Goal: Task Accomplishment & Management: Use online tool/utility

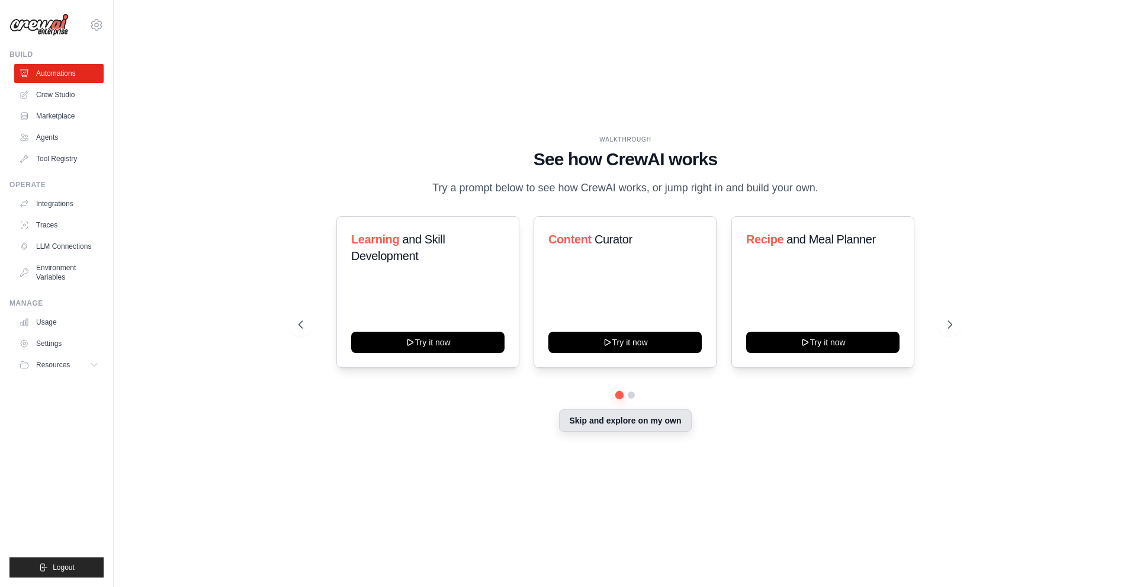
click at [631, 428] on button "Skip and explore on my own" at bounding box center [625, 420] width 132 height 23
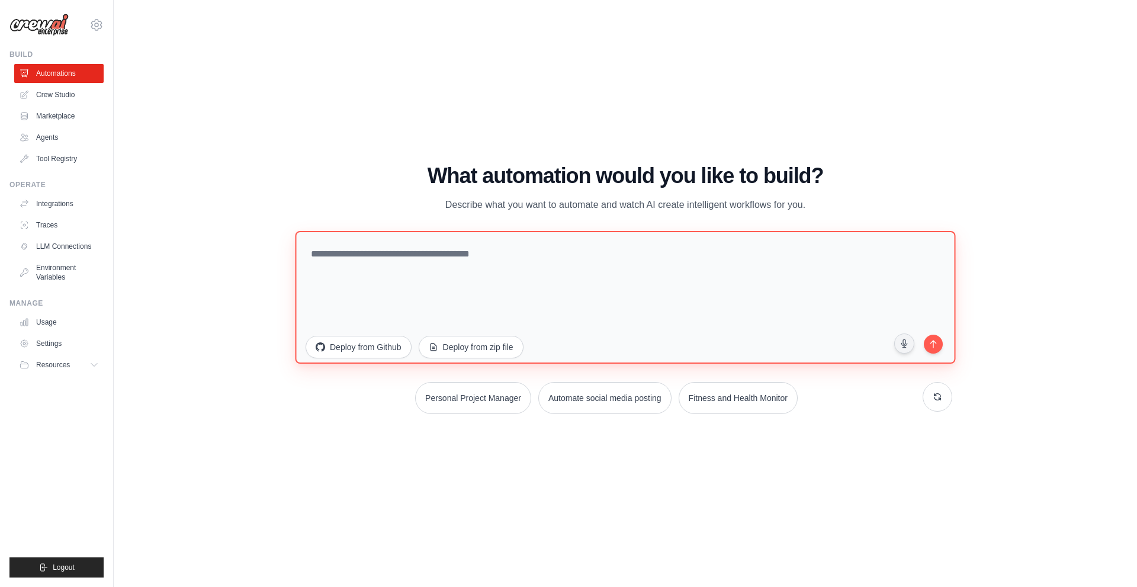
click at [415, 258] on textarea at bounding box center [625, 296] width 660 height 133
click at [387, 251] on textarea at bounding box center [625, 296] width 660 height 133
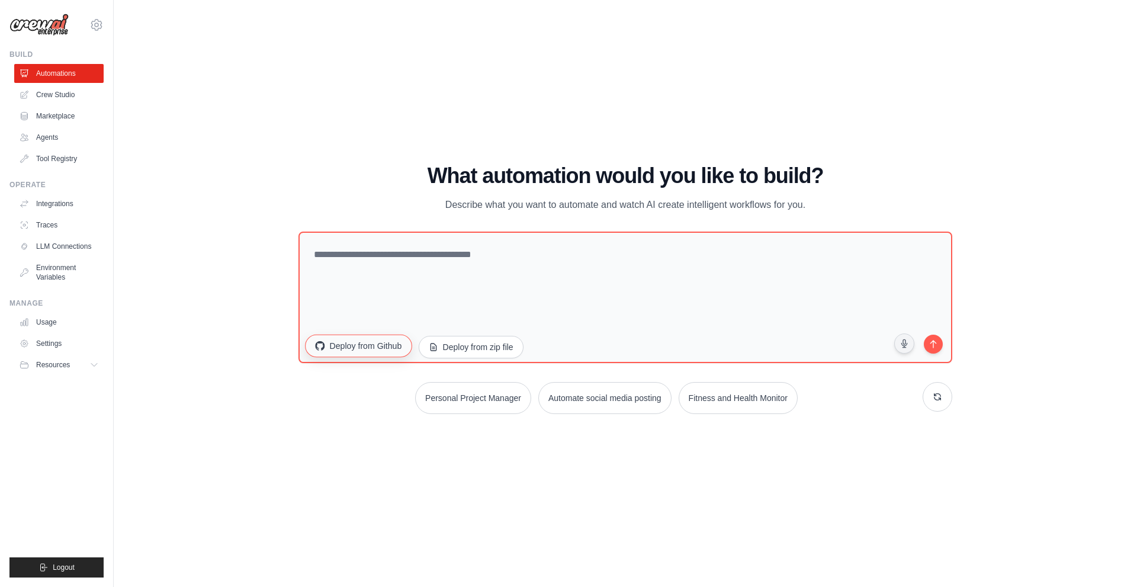
click at [373, 348] on button "Deploy from Github" at bounding box center [358, 345] width 107 height 23
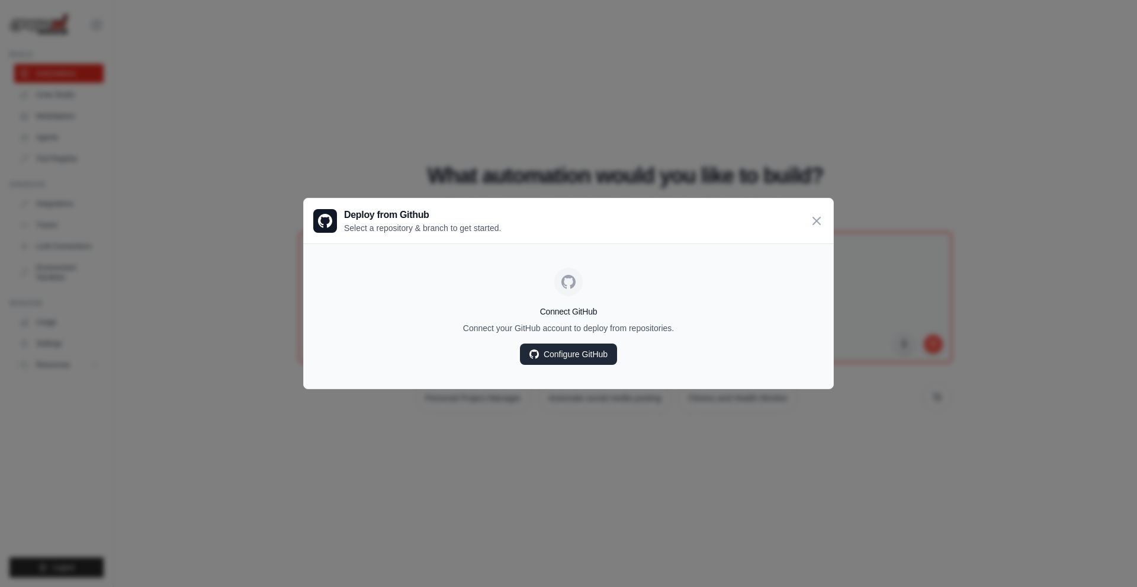
click at [566, 345] on link "Configure GitHub" at bounding box center [568, 354] width 97 height 21
click at [814, 219] on icon at bounding box center [817, 220] width 14 height 14
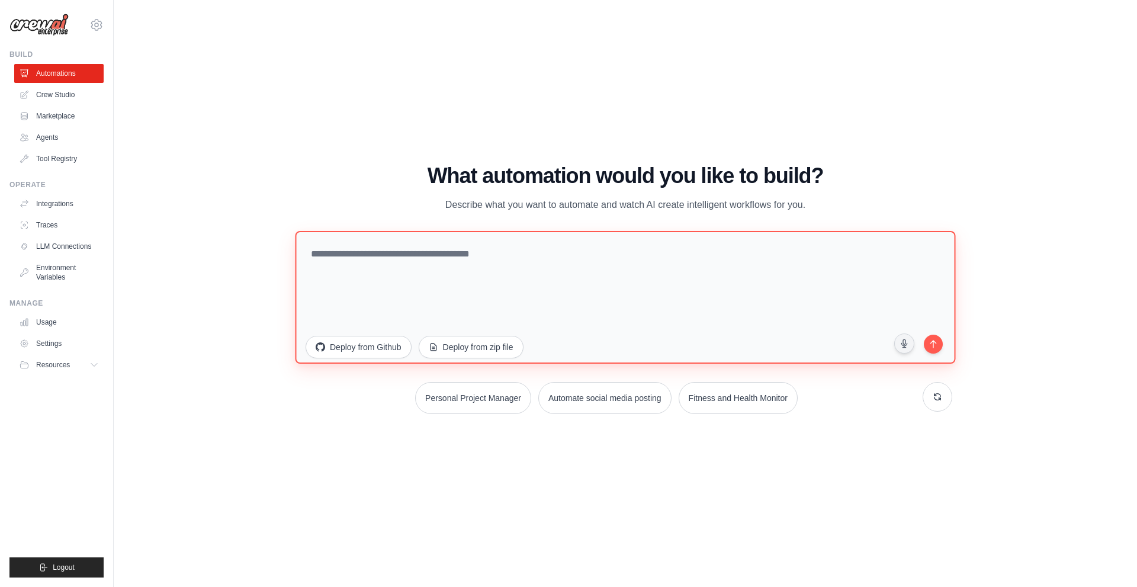
click at [430, 259] on textarea at bounding box center [625, 296] width 660 height 133
drag, startPoint x: 524, startPoint y: 253, endPoint x: 499, endPoint y: 256, distance: 25.6
click at [499, 256] on textarea at bounding box center [625, 296] width 660 height 133
click at [402, 253] on textarea at bounding box center [625, 296] width 660 height 133
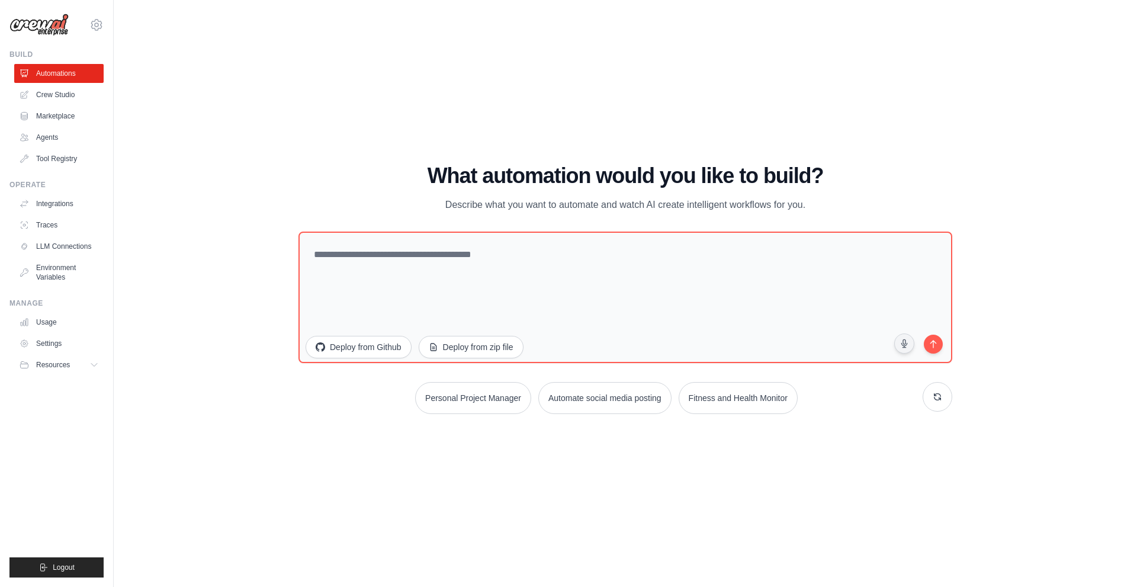
click at [444, 518] on div "WALKTHROUGH See how [PERSON_NAME] works Try a prompt below to see how [PERSON_N…" at bounding box center [626, 293] width 986 height 563
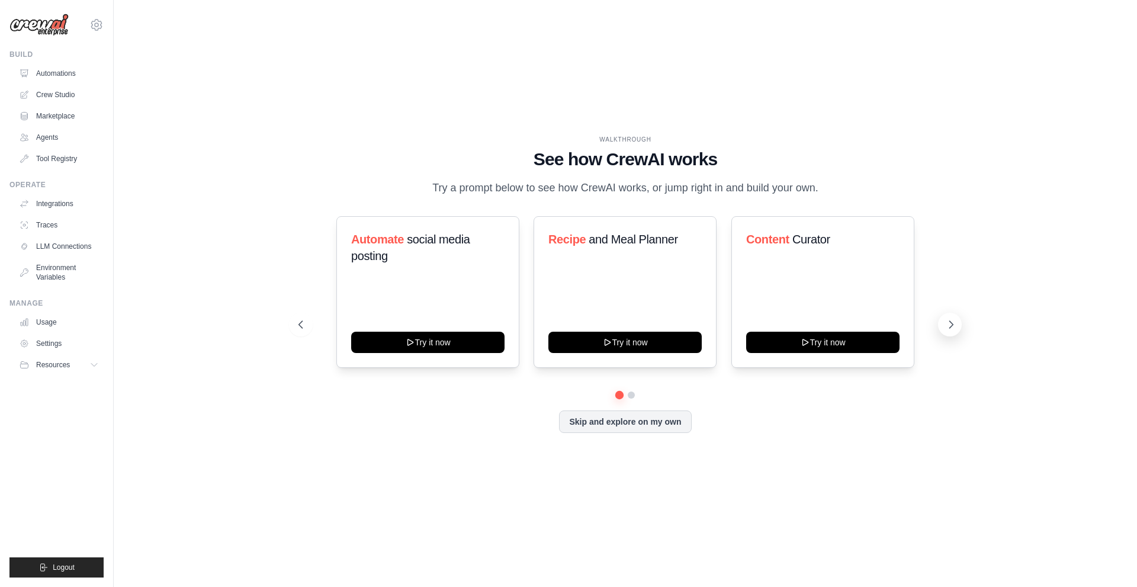
click at [960, 320] on button at bounding box center [950, 325] width 24 height 24
